Goal: Find specific page/section: Find specific page/section

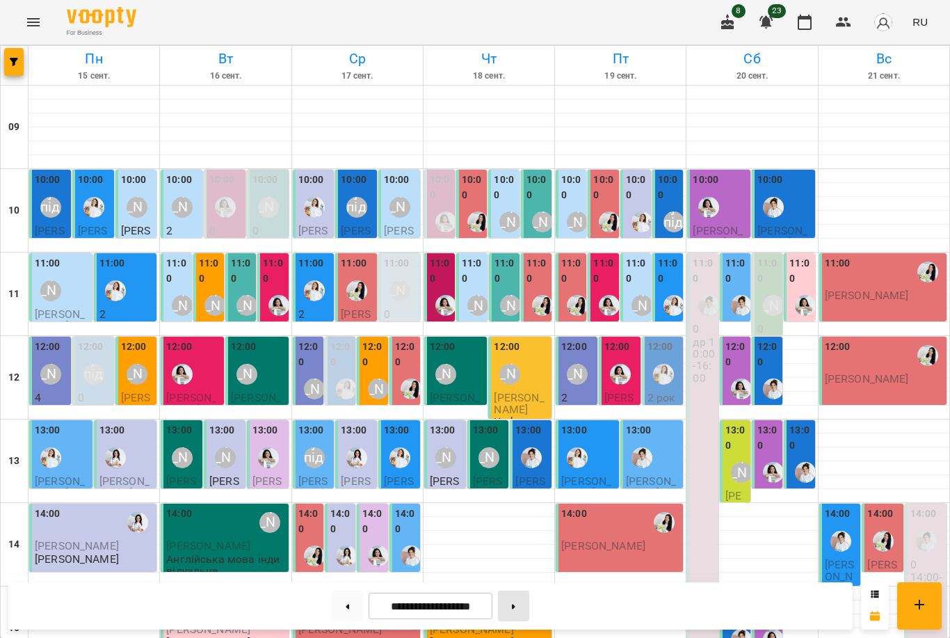
click at [506, 601] on button at bounding box center [513, 606] width 31 height 31
type input "**********"
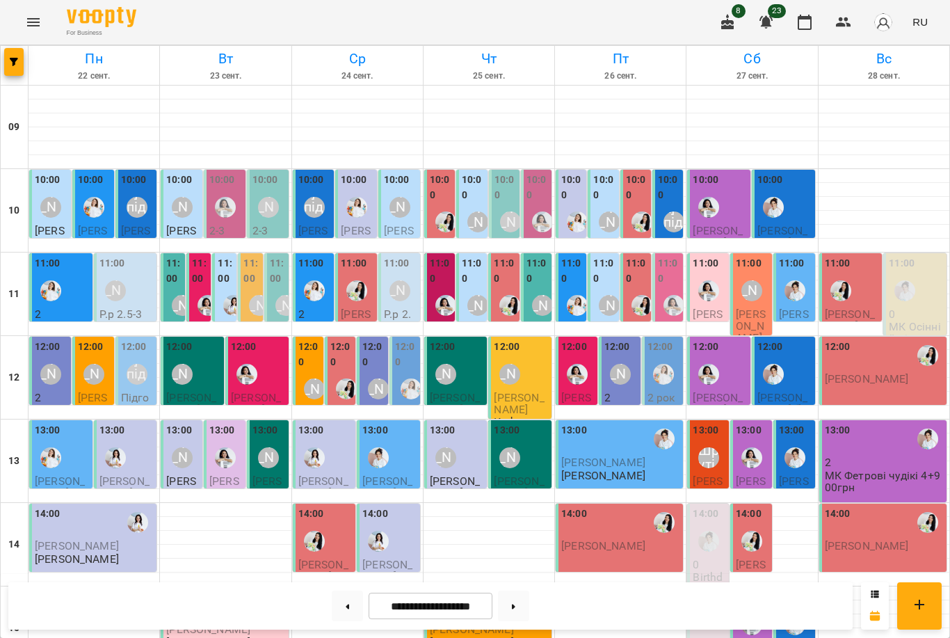
click at [35, 24] on icon "Menu" at bounding box center [33, 22] width 17 height 17
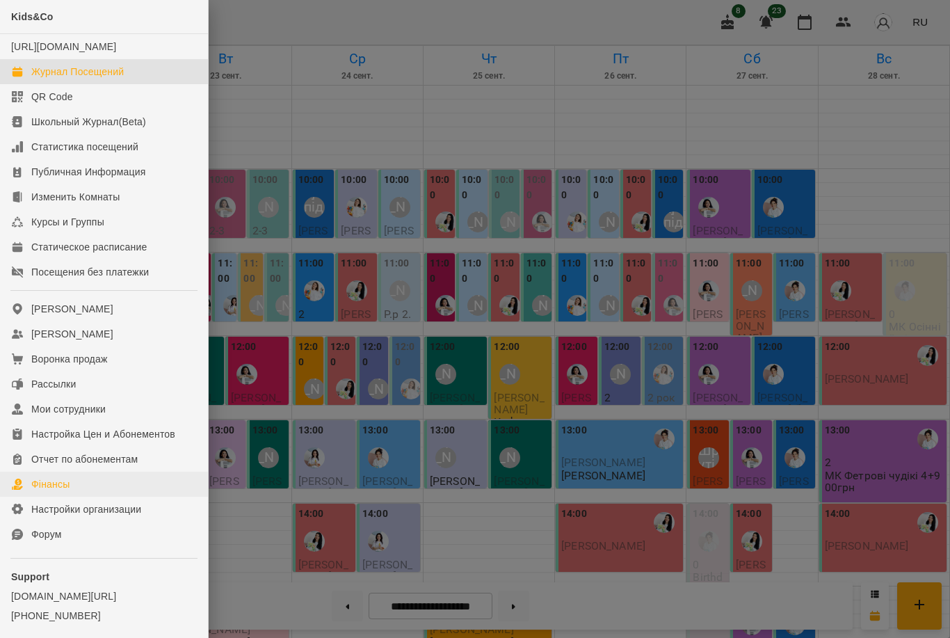
click at [100, 497] on link "Фінансы" at bounding box center [104, 484] width 208 height 25
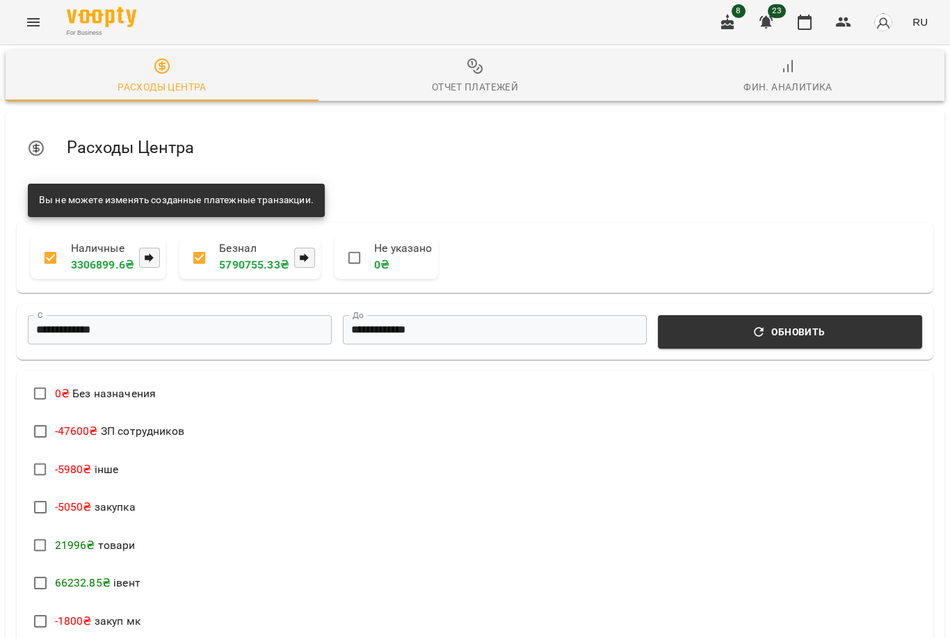
click at [495, 79] on div "Отчет Платежей" at bounding box center [475, 87] width 87 height 17
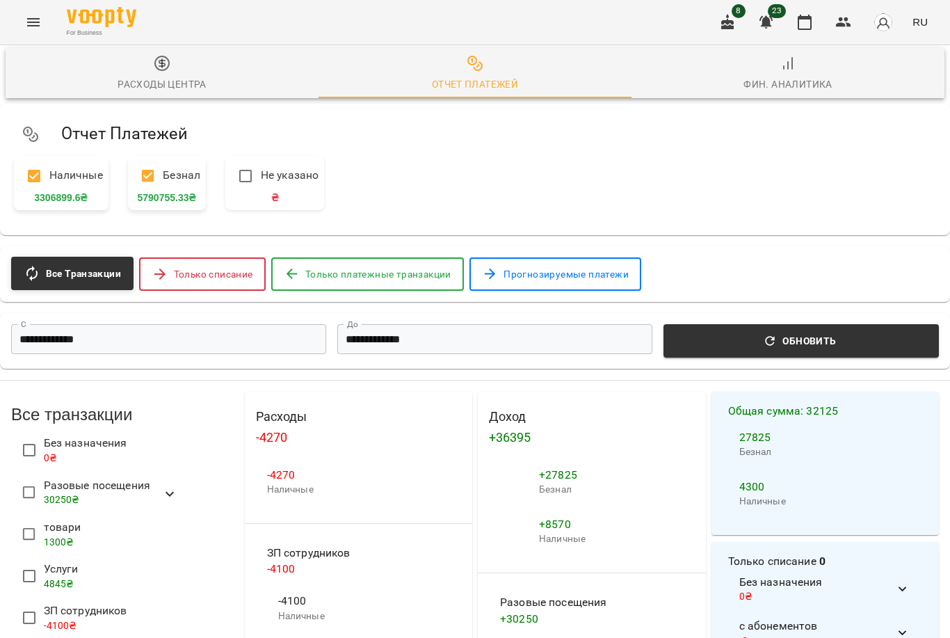
scroll to position [288, 0]
click at [807, 24] on icon "button" at bounding box center [805, 22] width 17 height 17
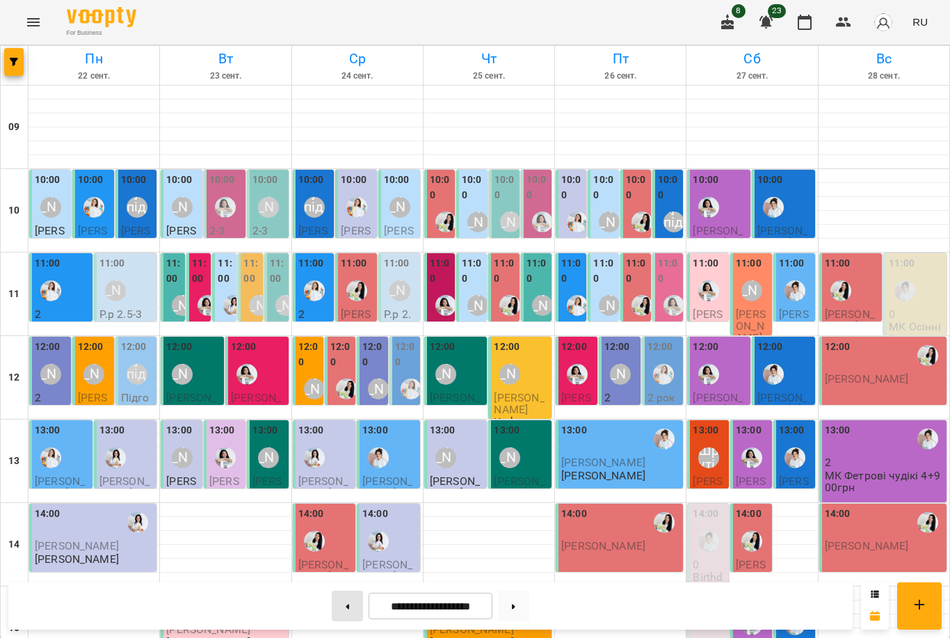
click at [351, 600] on button at bounding box center [347, 606] width 31 height 31
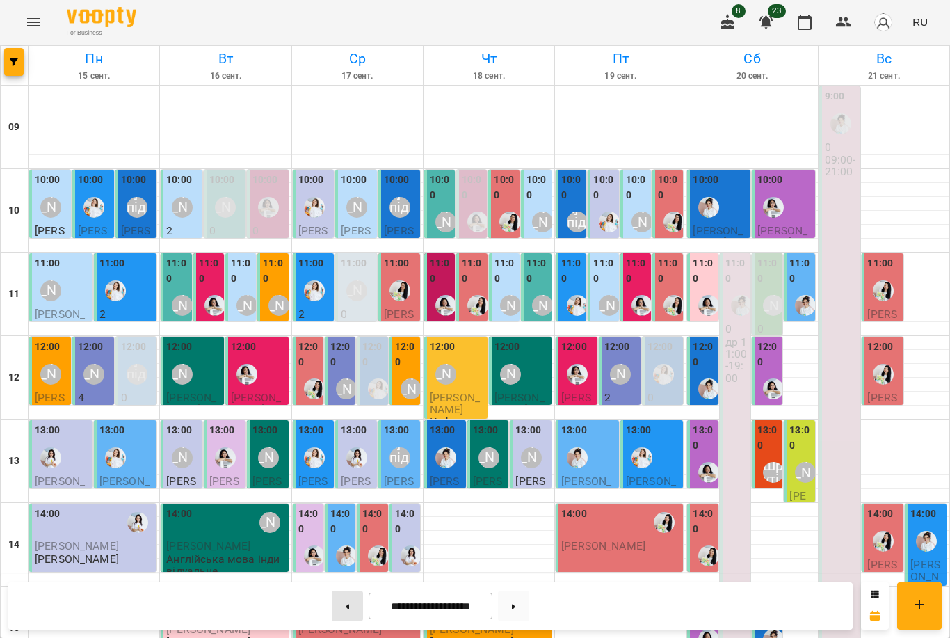
click at [339, 607] on button at bounding box center [347, 606] width 31 height 31
type input "**********"
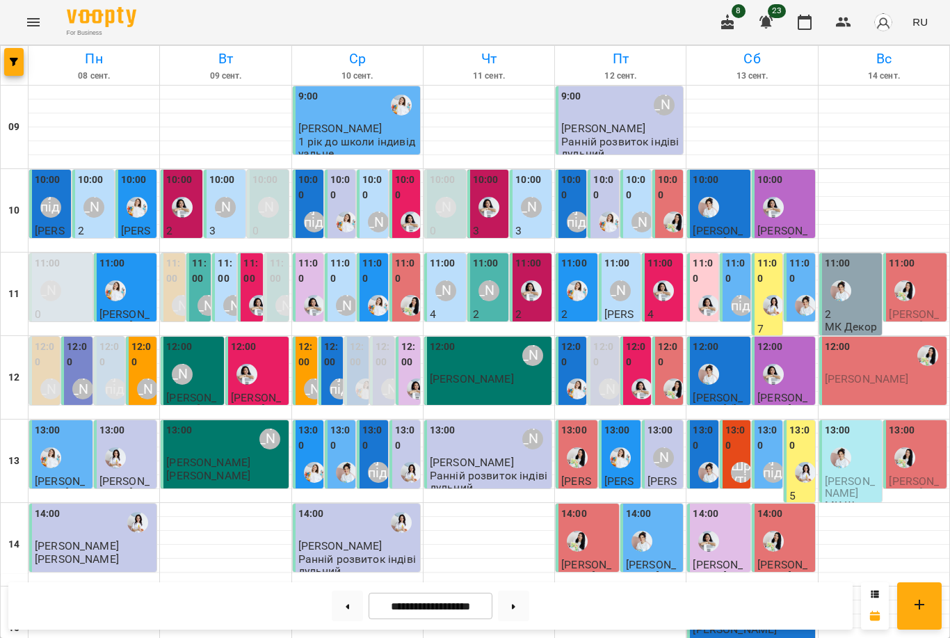
scroll to position [428, 0]
